Goal: Check status

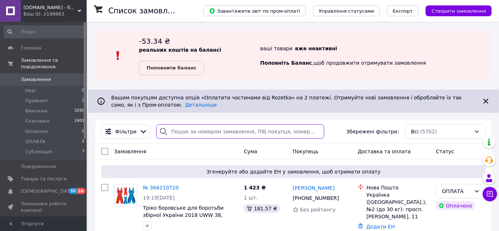
click at [188, 132] on input "search" at bounding box center [240, 131] width 168 height 14
paste input "365689471"
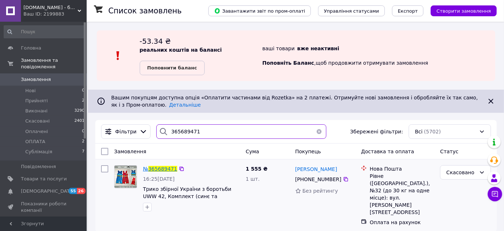
type input "365689471"
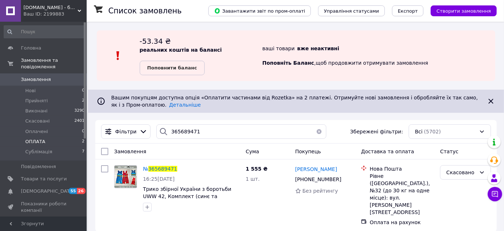
click at [36, 138] on span "ОПЛАТА" at bounding box center [35, 141] width 20 height 6
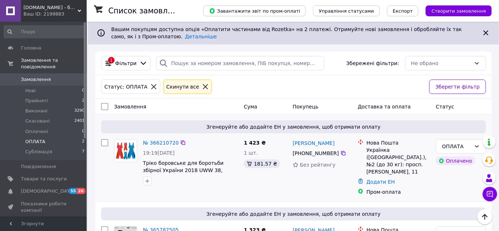
scroll to position [118, 0]
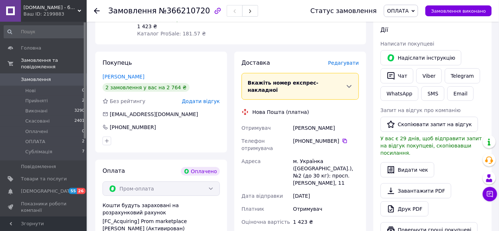
scroll to position [230, 0]
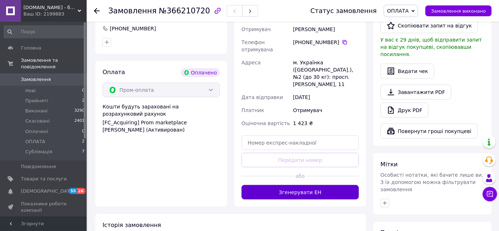
click at [287, 185] on button "Згенерувати ЕН" at bounding box center [299, 192] width 117 height 14
